Goal: Transaction & Acquisition: Purchase product/service

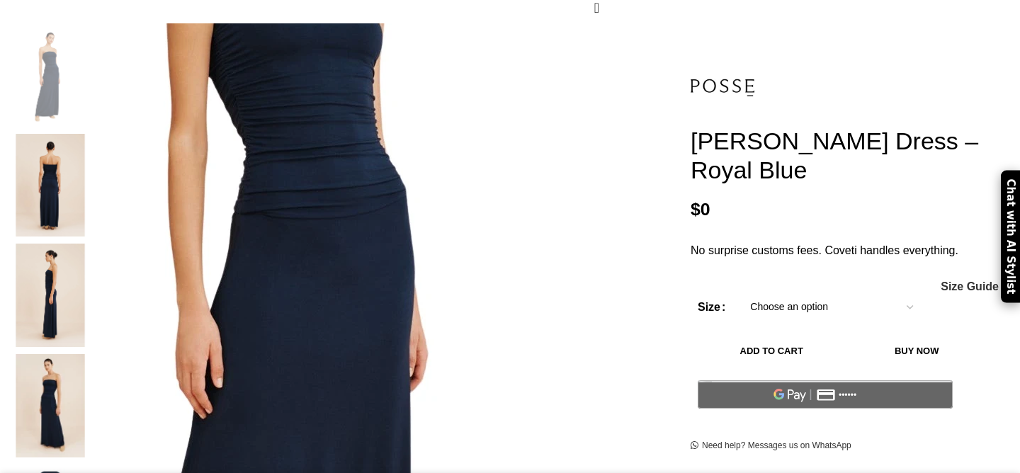
scroll to position [278, 0]
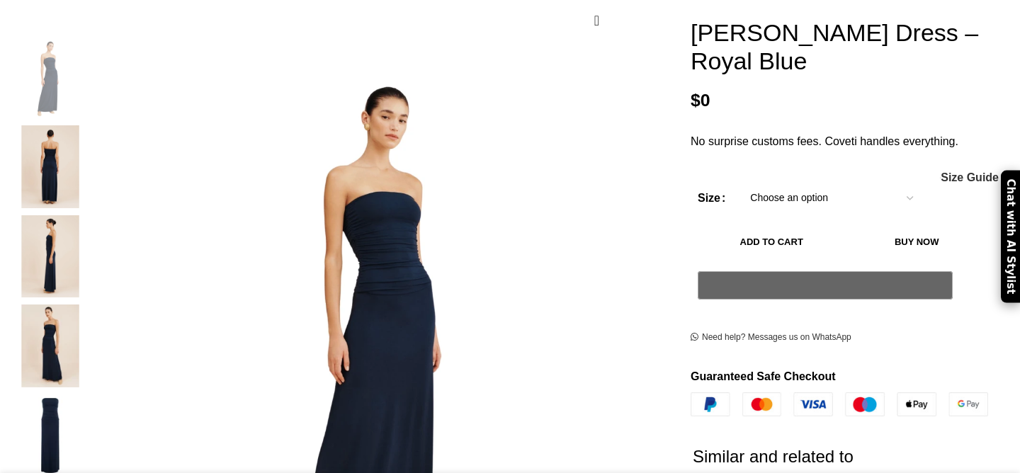
click at [94, 215] on img "3 / 5" at bounding box center [50, 256] width 86 height 83
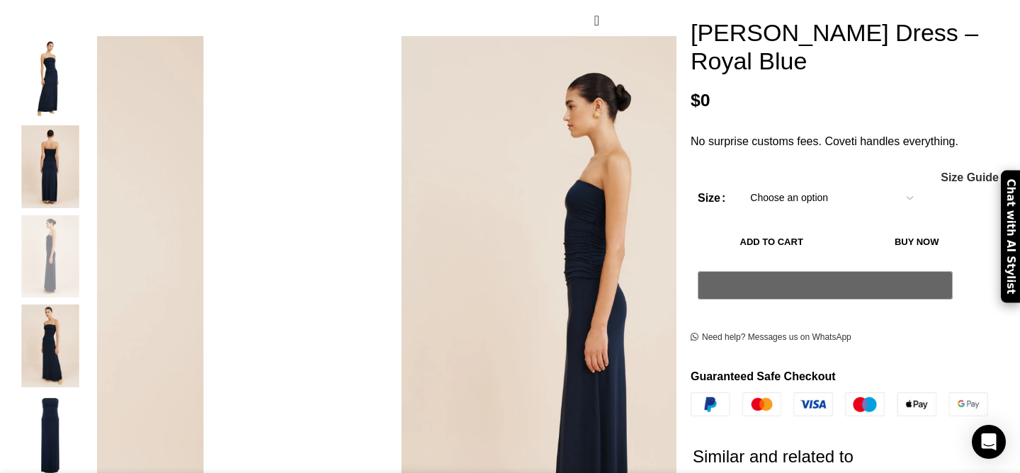
click at [94, 313] on img "4 / 5" at bounding box center [50, 346] width 86 height 83
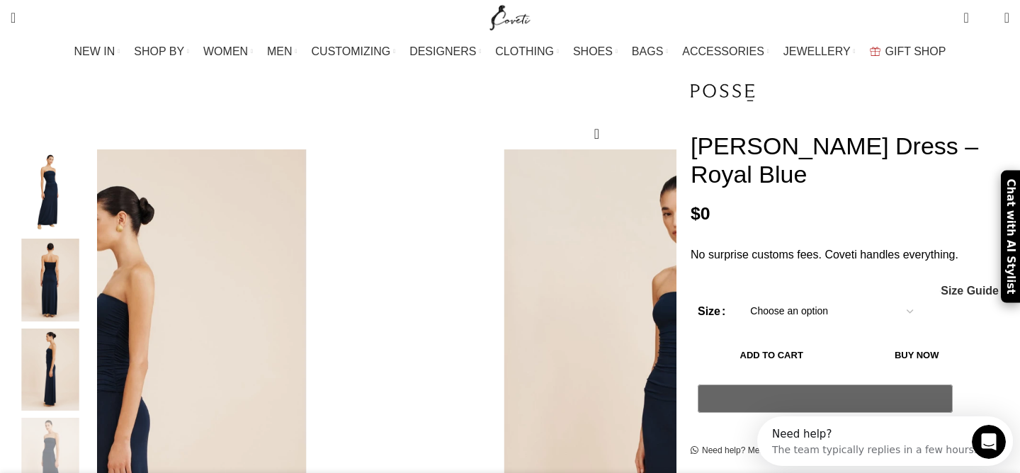
scroll to position [0, 0]
click at [794, 297] on select "Choose an option 4 UK 6 UK 8 [GEOGRAPHIC_DATA] 10 [GEOGRAPHIC_DATA] 12 [GEOGRAP…" at bounding box center [832, 312] width 184 height 30
click at [740, 297] on select "Choose an option 4 UK 6 UK 8 [GEOGRAPHIC_DATA] 10 [GEOGRAPHIC_DATA] 12 [GEOGRAP…" at bounding box center [832, 312] width 184 height 30
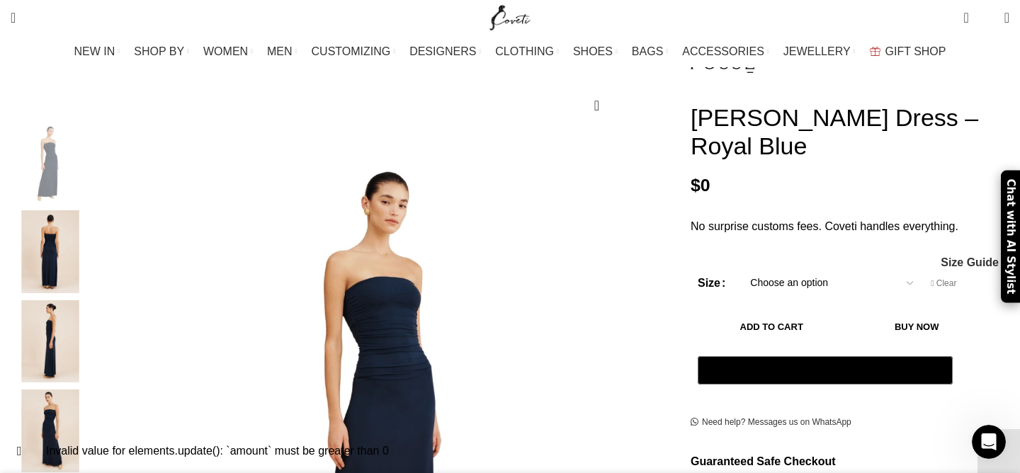
scroll to position [208, 0]
click at [769, 268] on select "Choose an option 4 UK 6 UK 8 [GEOGRAPHIC_DATA] 10 [GEOGRAPHIC_DATA] 12 [GEOGRAP…" at bounding box center [832, 283] width 184 height 30
click at [740, 268] on select "Choose an option 4 UK 6 UK 8 [GEOGRAPHIC_DATA] 10 [GEOGRAPHIC_DATA] 12 [GEOGRAP…" at bounding box center [832, 283] width 184 height 30
select select "10-[GEOGRAPHIC_DATA]"
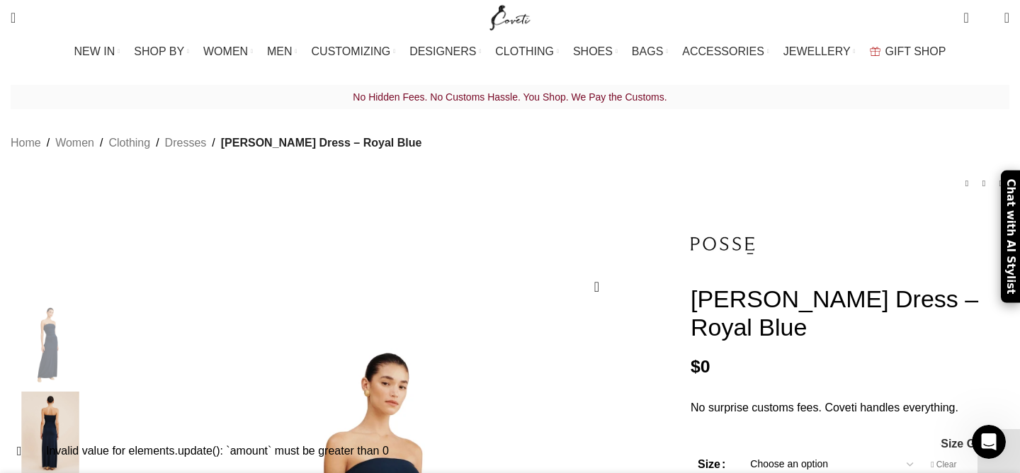
scroll to position [0, 298]
